Goal: Information Seeking & Learning: Learn about a topic

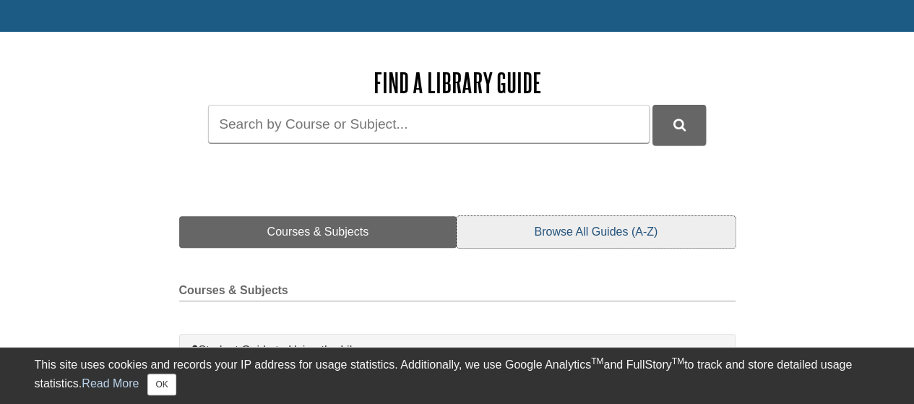
scroll to position [217, 0]
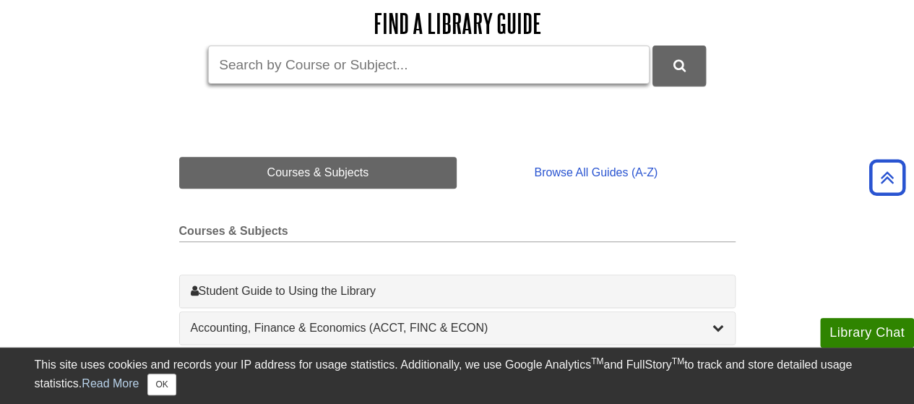
click at [335, 61] on input "Guide Search Terms" at bounding box center [429, 65] width 442 height 38
type input "600"
click at [653, 46] on button "DU Library Guides Search" at bounding box center [679, 66] width 53 height 40
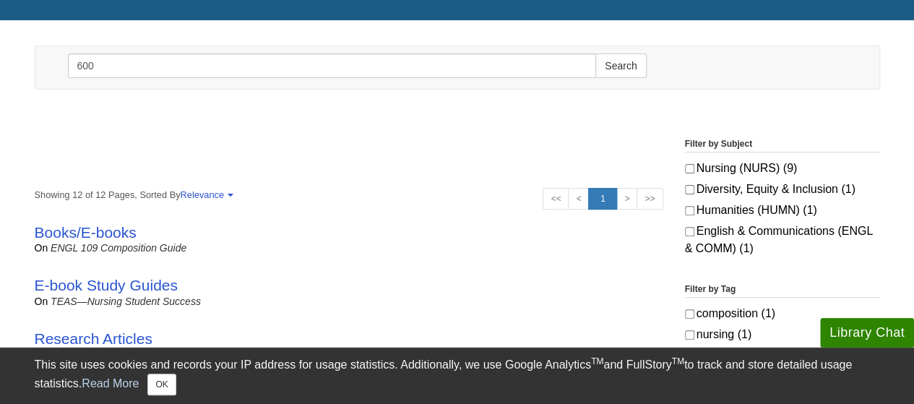
scroll to position [289, 0]
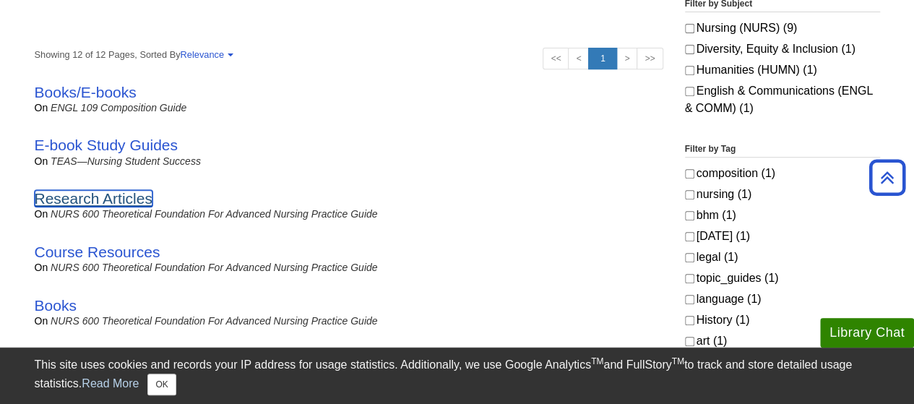
click at [103, 204] on link "Research Articles" at bounding box center [94, 198] width 118 height 17
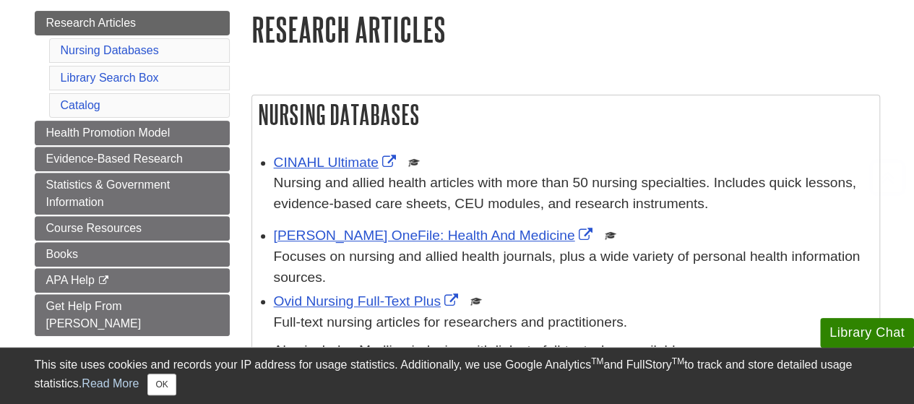
scroll to position [217, 0]
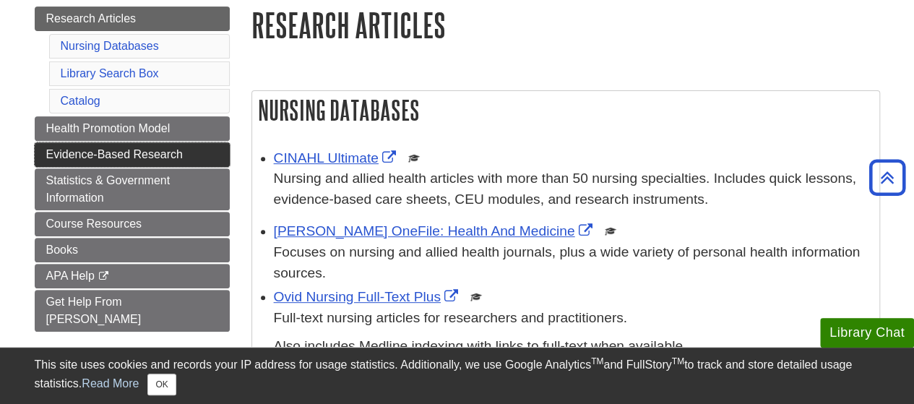
click at [132, 148] on span "Evidence-Based Research" at bounding box center [114, 154] width 137 height 12
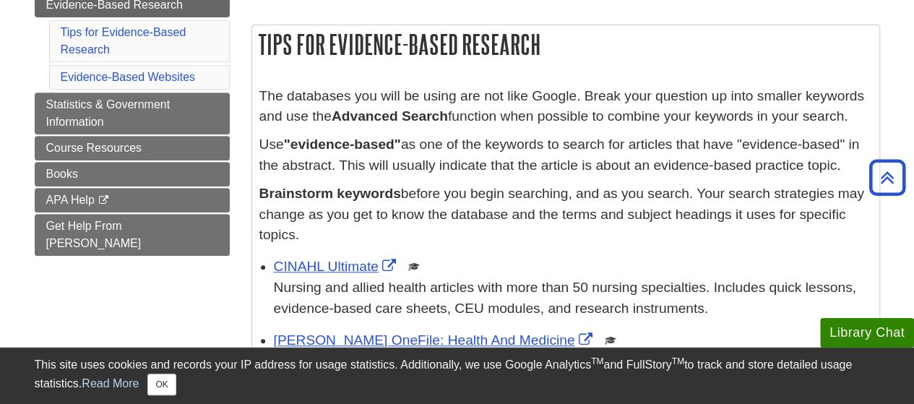
scroll to position [361, 0]
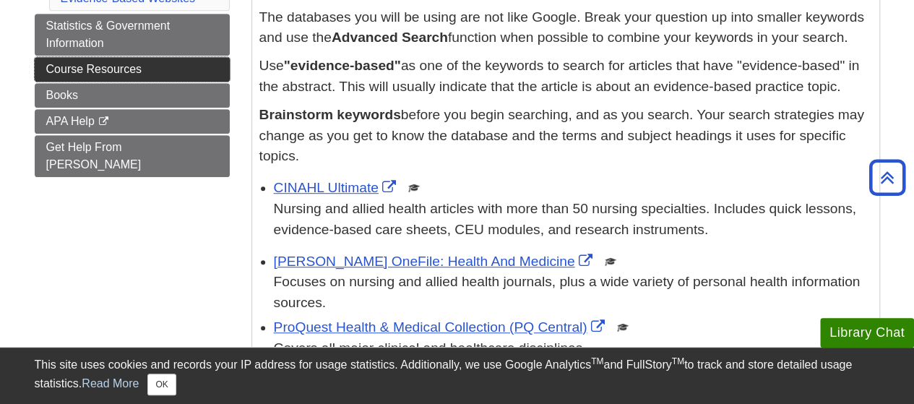
click at [89, 67] on span "Course Resources" at bounding box center [94, 69] width 96 height 12
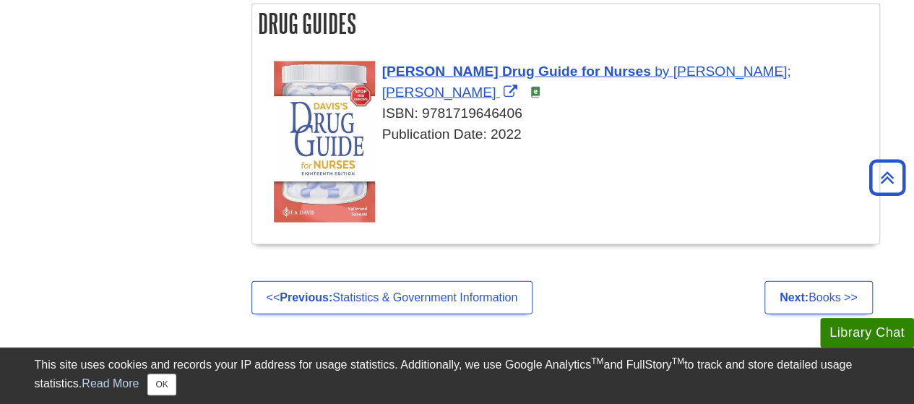
scroll to position [1445, 0]
